Goal: Transaction & Acquisition: Obtain resource

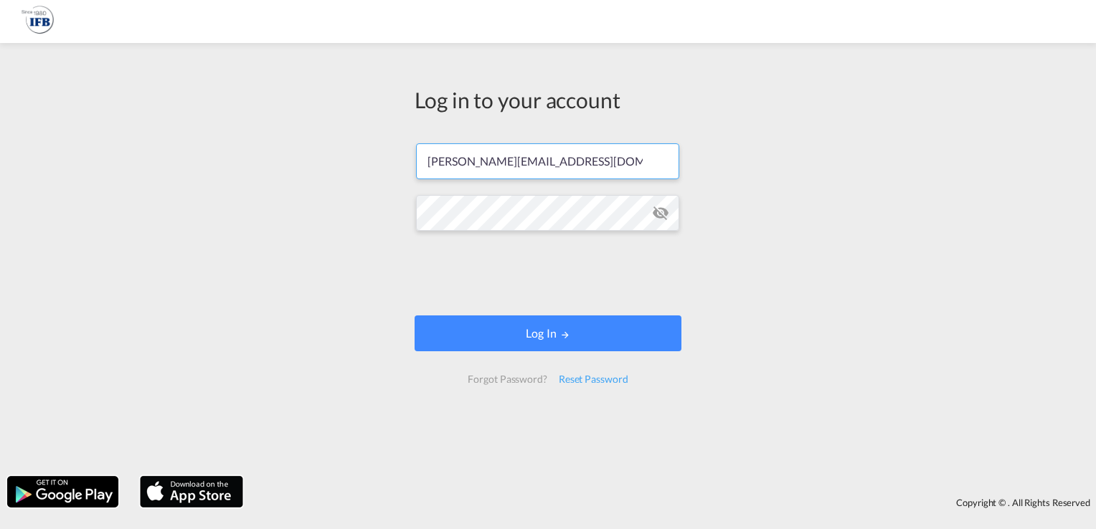
click at [618, 164] on input "[PERSON_NAME][EMAIL_ADDRESS][DOMAIN_NAME]" at bounding box center [547, 161] width 263 height 36
type input "[PERSON_NAME][EMAIL_ADDRESS][DOMAIN_NAME]"
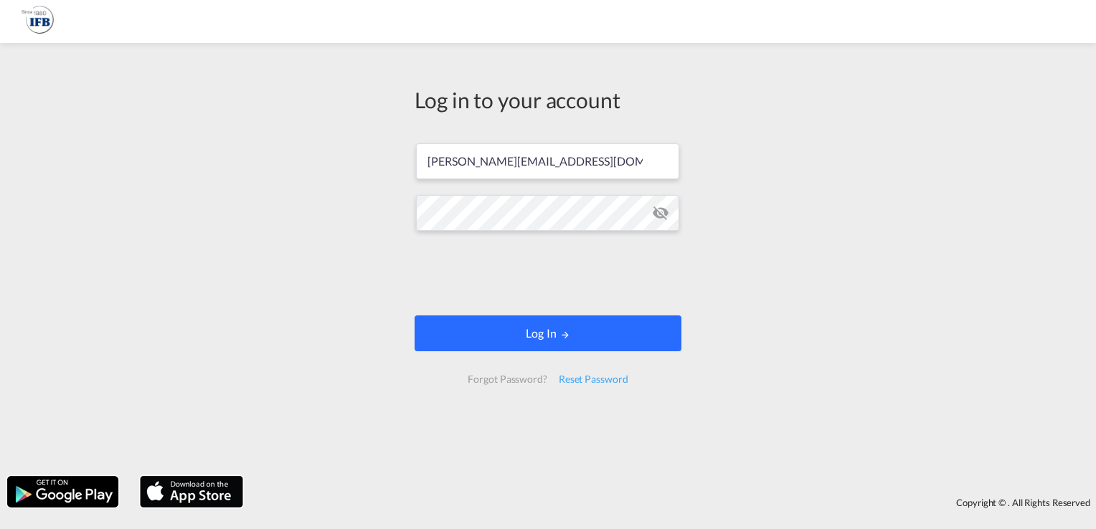
click at [510, 331] on button "Log In" at bounding box center [548, 334] width 267 height 36
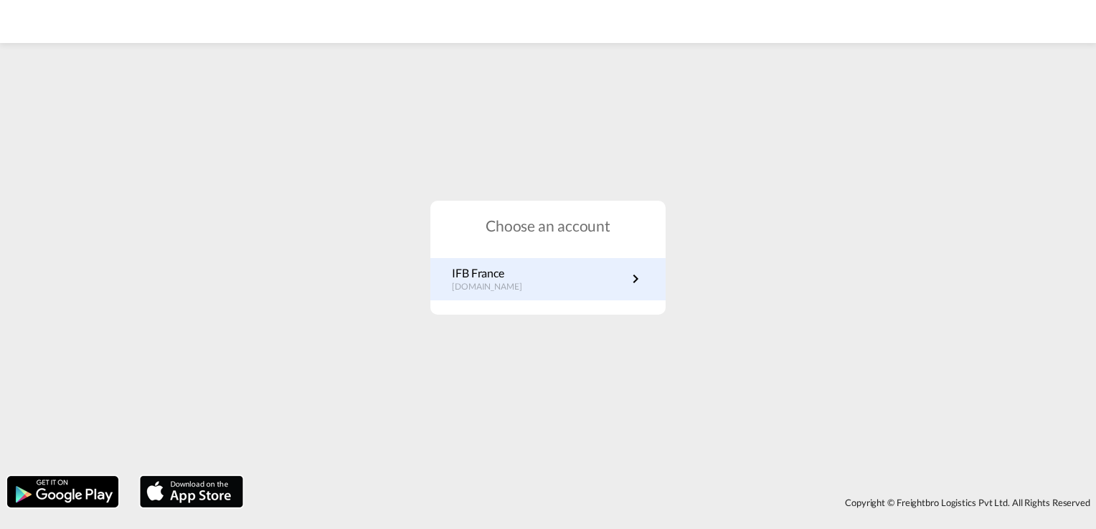
click at [476, 291] on p "[DOMAIN_NAME]" at bounding box center [494, 287] width 85 height 12
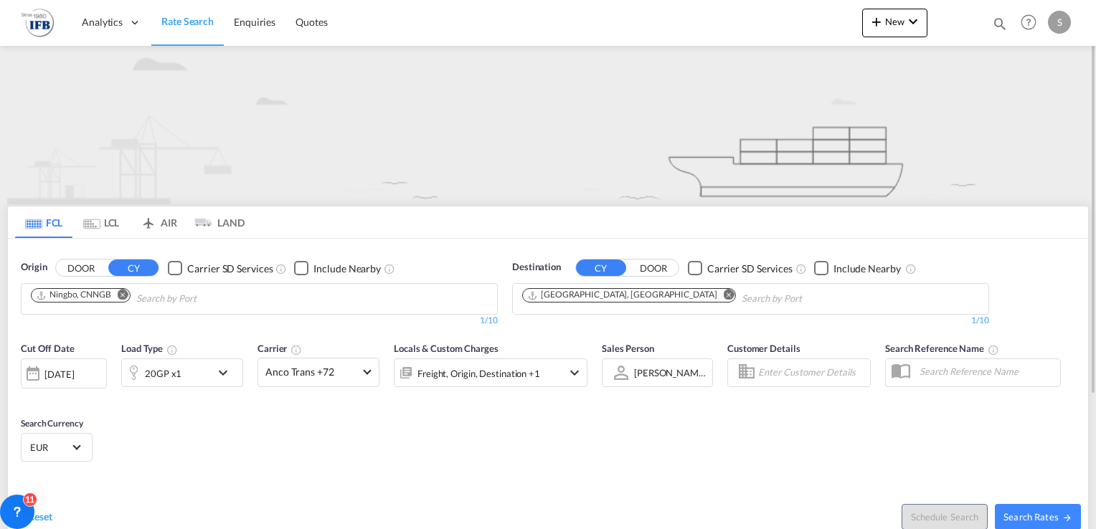
click at [126, 296] on md-icon "Remove" at bounding box center [123, 295] width 11 height 11
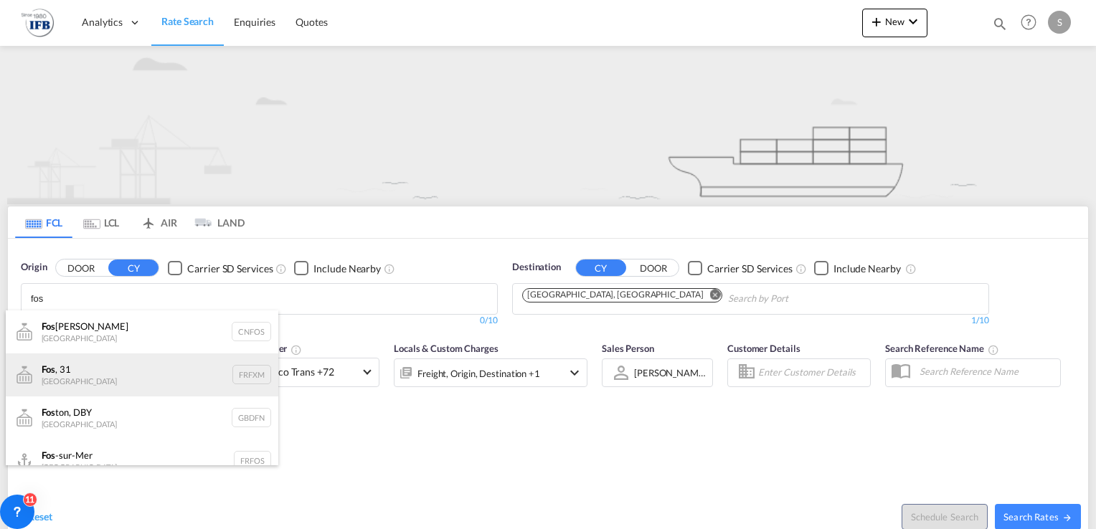
scroll to position [17, 0]
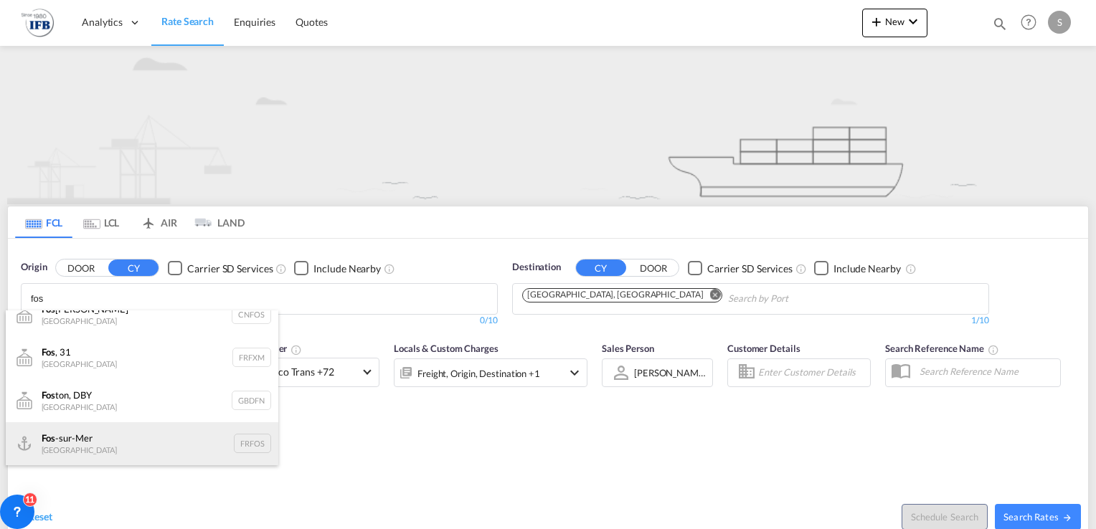
type input "fos"
click at [88, 438] on div "Fos -sur-Mer [GEOGRAPHIC_DATA] FRFOS" at bounding box center [142, 444] width 273 height 43
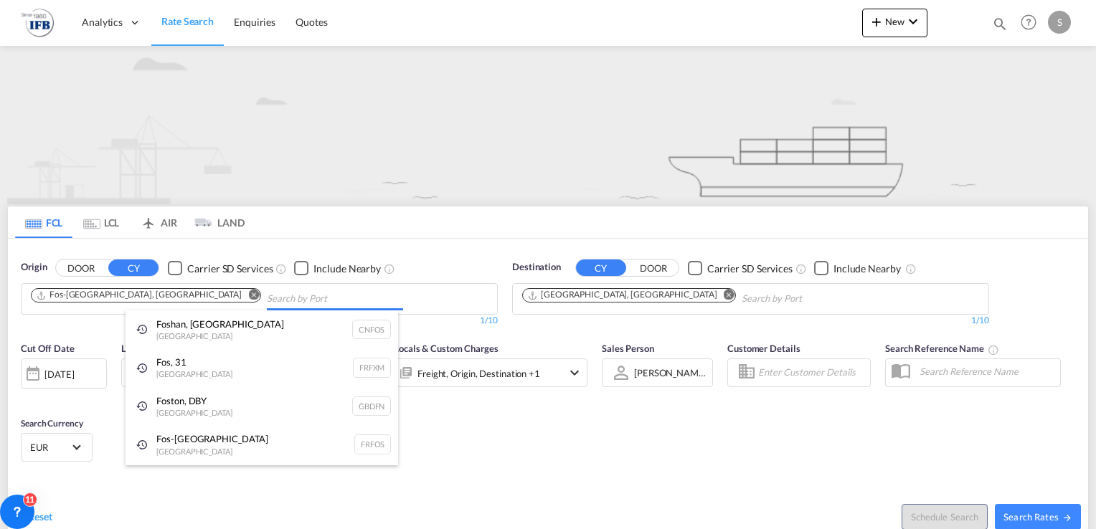
scroll to position [0, 0]
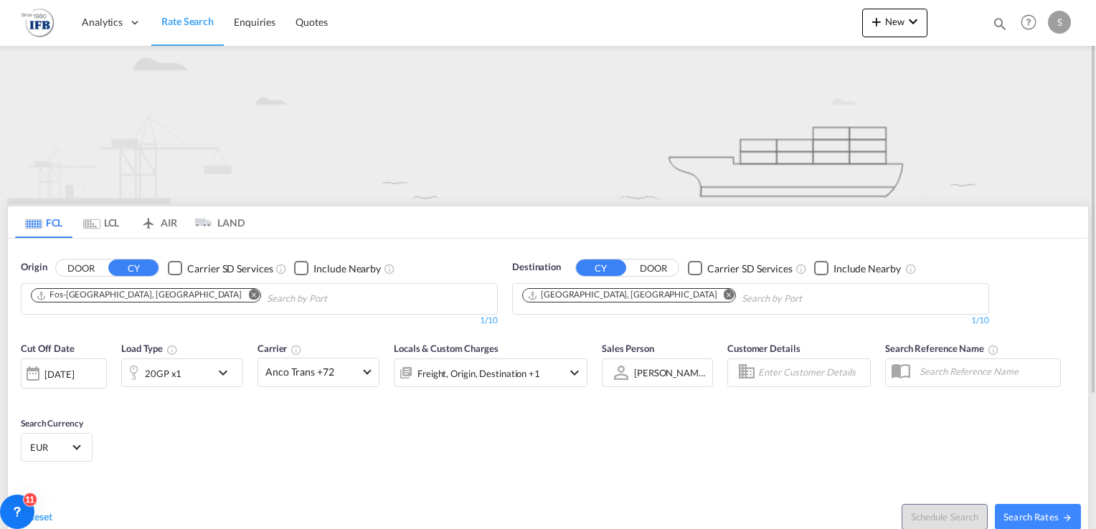
click at [724, 294] on md-icon "Remove" at bounding box center [729, 295] width 11 height 11
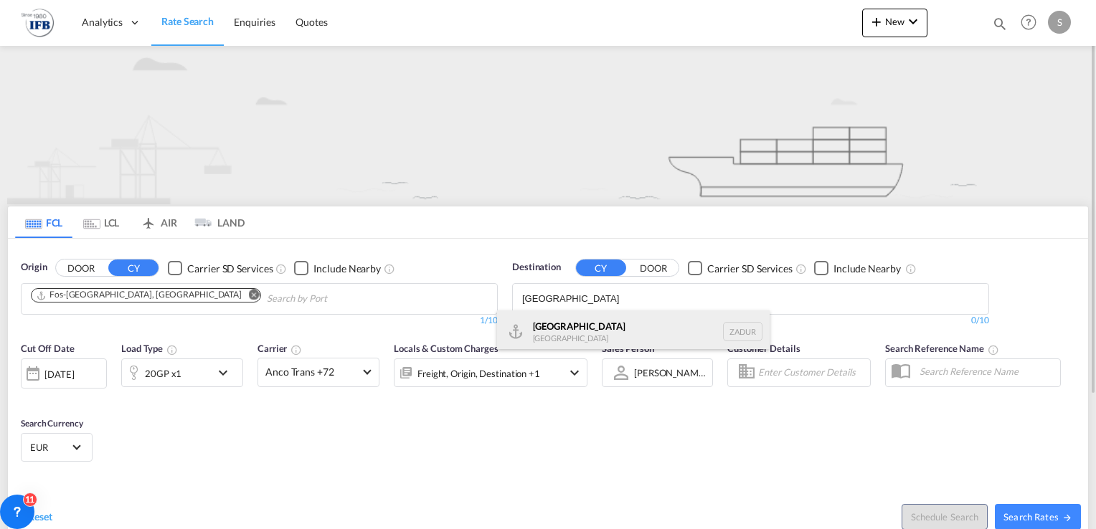
type input "[GEOGRAPHIC_DATA]"
click at [567, 321] on div "[GEOGRAPHIC_DATA] [GEOGRAPHIC_DATA] ZADUR" at bounding box center [633, 332] width 273 height 43
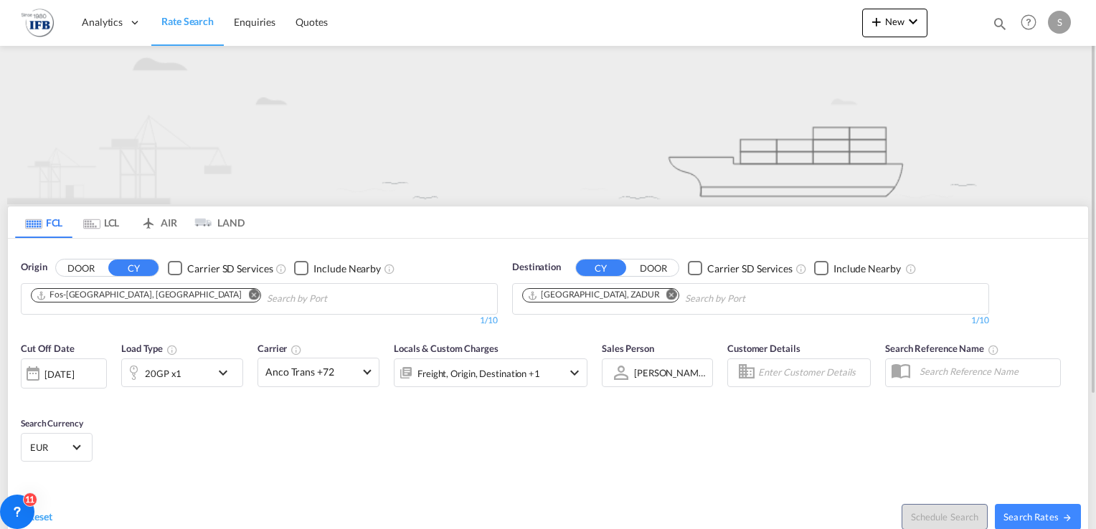
click at [216, 370] on md-icon "icon-chevron-down" at bounding box center [227, 372] width 24 height 17
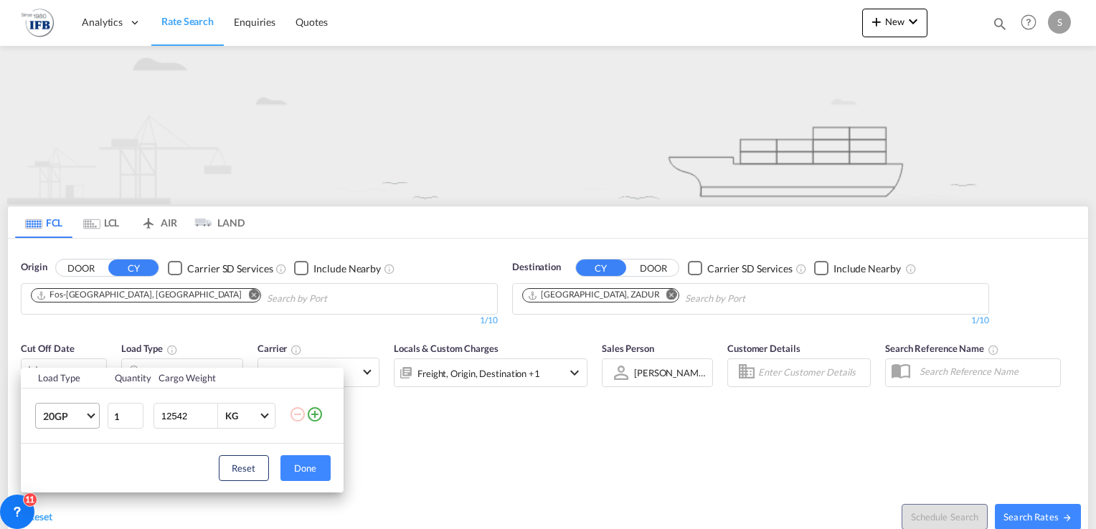
click at [86, 420] on md-select-value "20GP" at bounding box center [70, 416] width 57 height 24
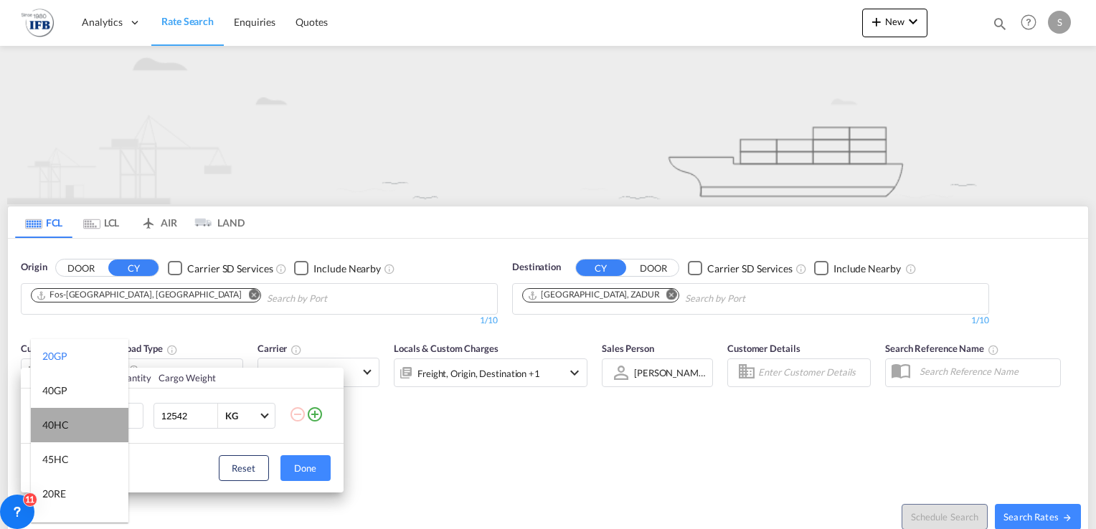
click at [81, 422] on md-option "40HC" at bounding box center [80, 425] width 98 height 34
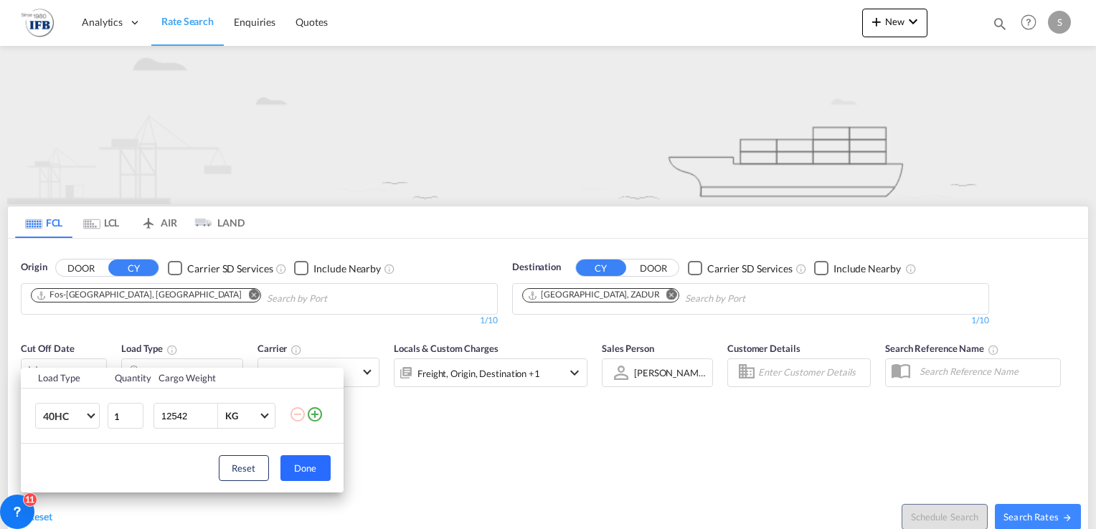
click at [316, 473] on button "Done" at bounding box center [306, 469] width 50 height 26
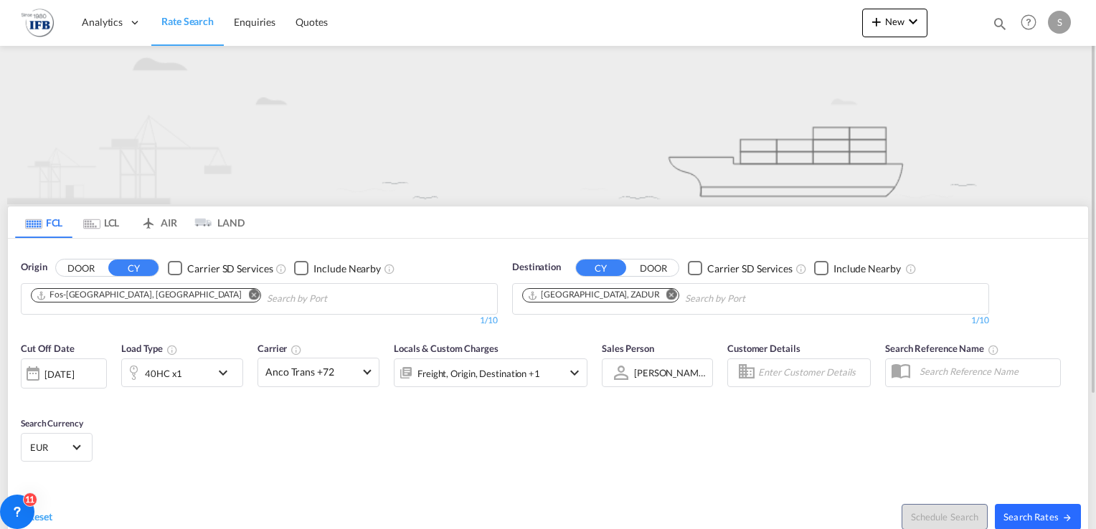
click at [1033, 512] on span "Search Rates" at bounding box center [1038, 517] width 69 height 11
type input "FRFOS to ZADUR / [DATE]"
